Goal: Transaction & Acquisition: Purchase product/service

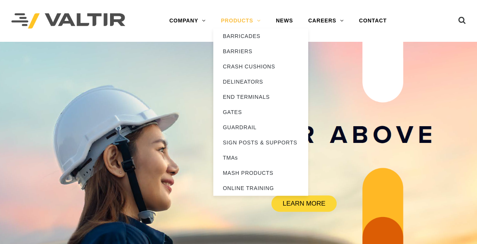
click at [260, 21] on link "PRODUCTS" at bounding box center [240, 20] width 55 height 15
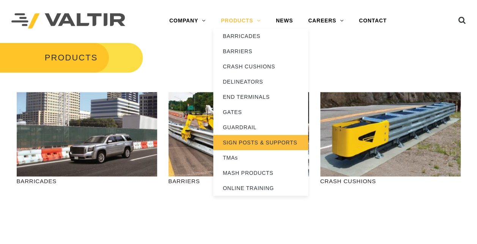
click at [249, 142] on link "SIGN POSTS & SUPPORTS" at bounding box center [260, 142] width 95 height 15
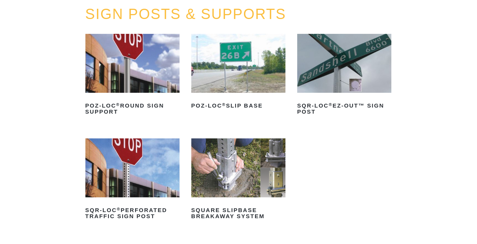
scroll to position [114, 0]
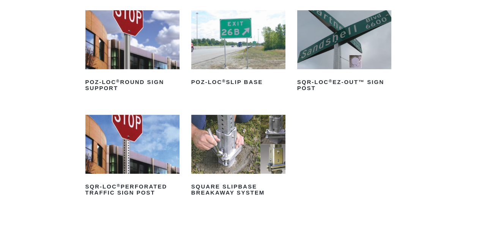
click at [137, 159] on img at bounding box center [132, 144] width 94 height 59
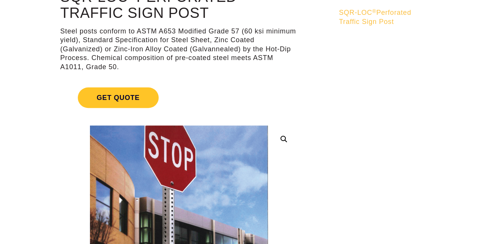
scroll to position [190, 0]
